Goal: Information Seeking & Learning: Learn about a topic

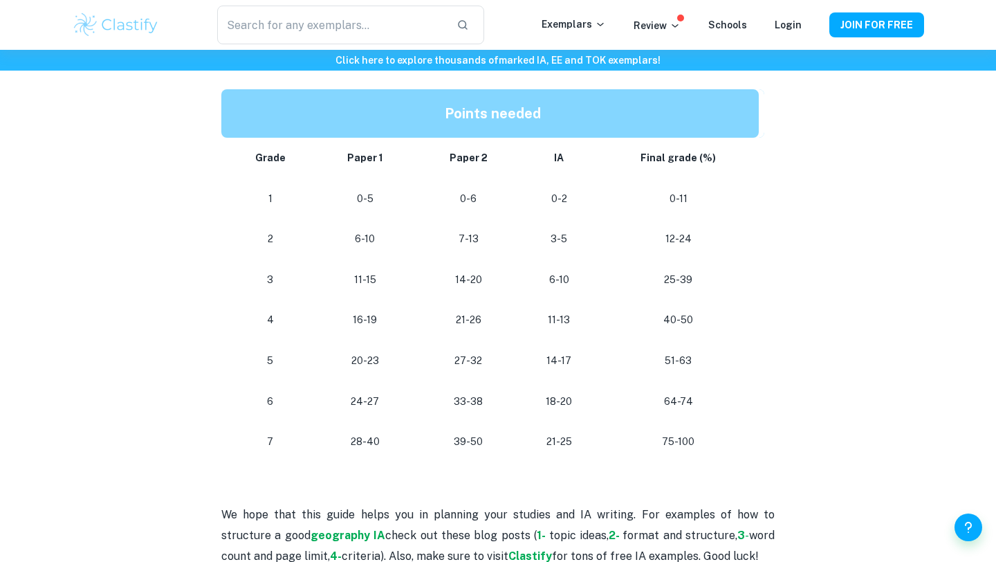
scroll to position [1226, 0]
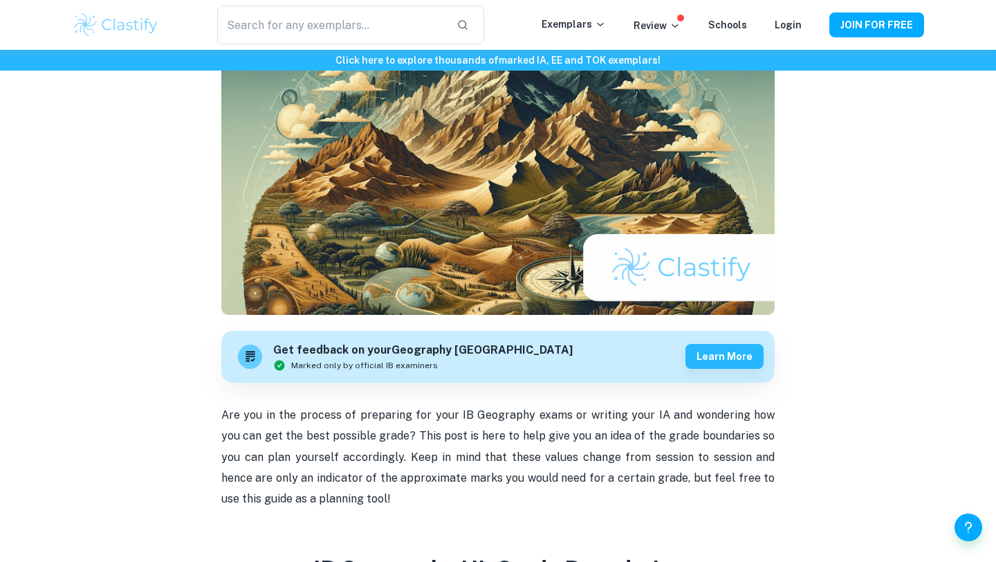
scroll to position [0, 0]
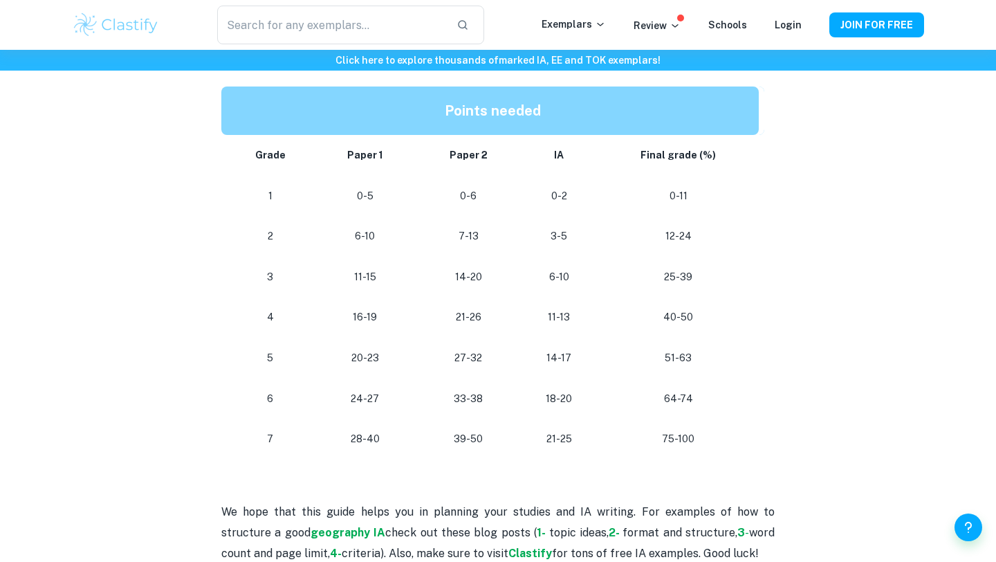
scroll to position [1244, 0]
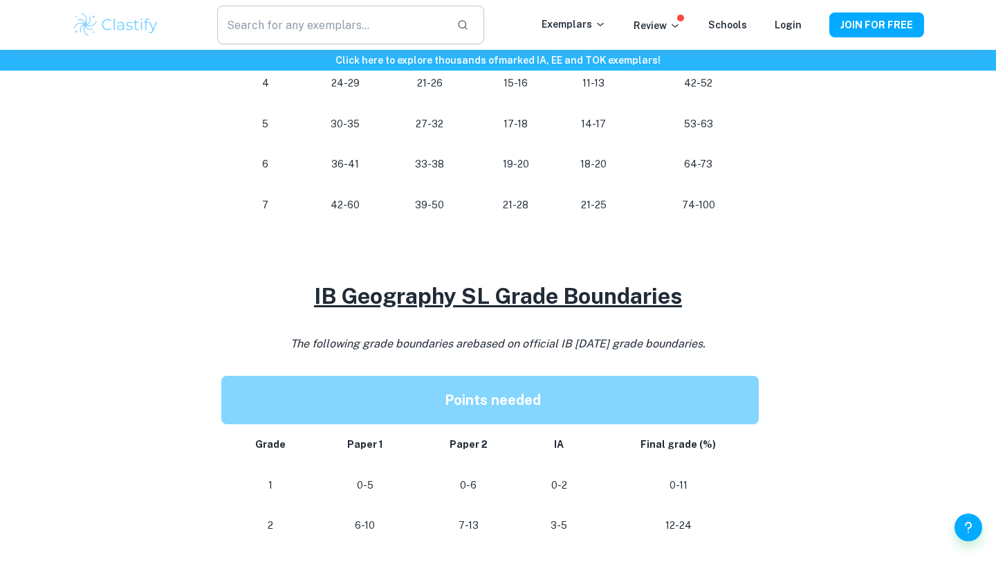
scroll to position [962, 0]
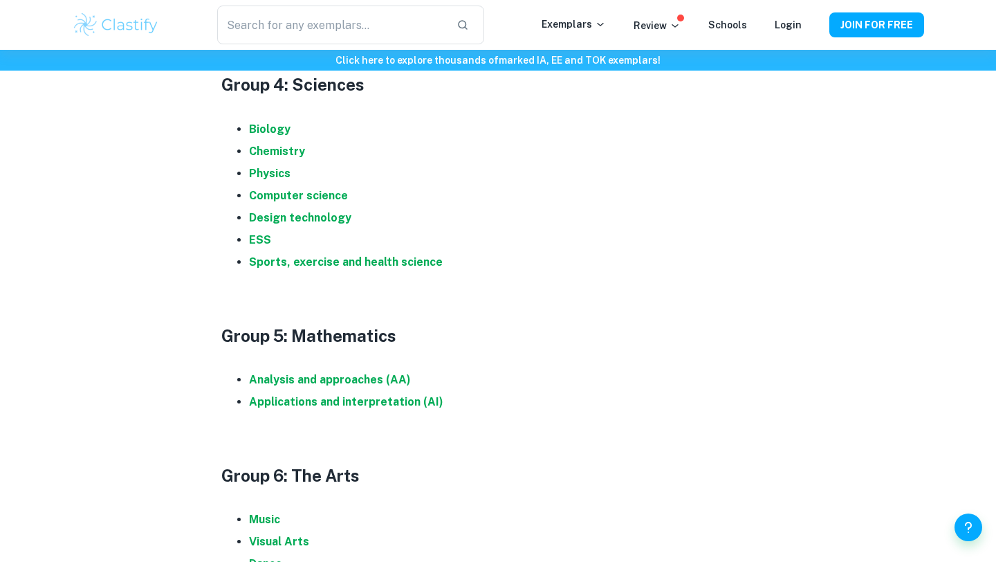
scroll to position [1298, 0]
